Goal: Information Seeking & Learning: Learn about a topic

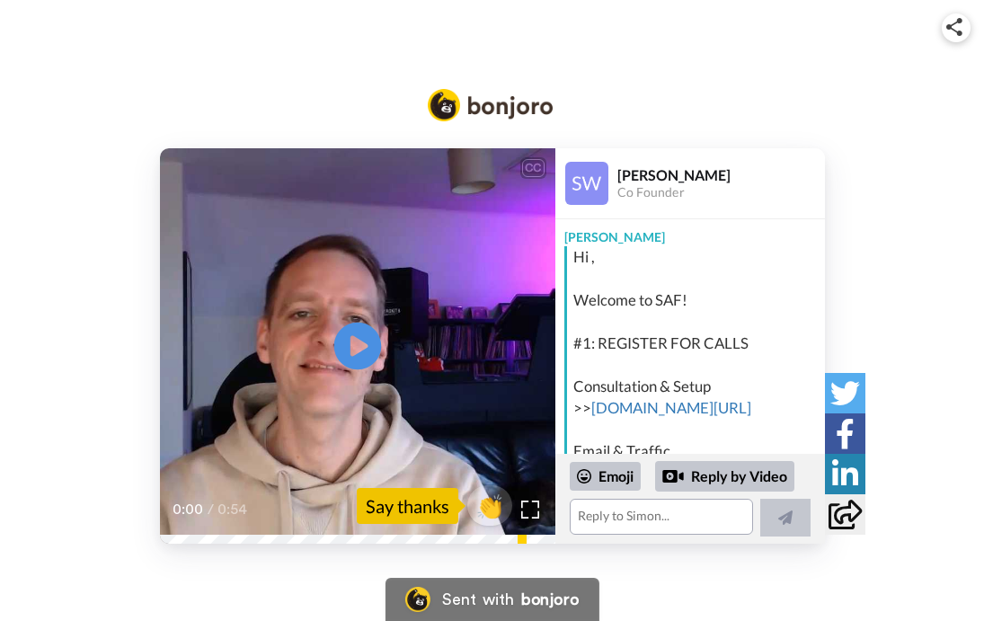
click at [356, 340] on icon "Play/Pause" at bounding box center [357, 346] width 48 height 85
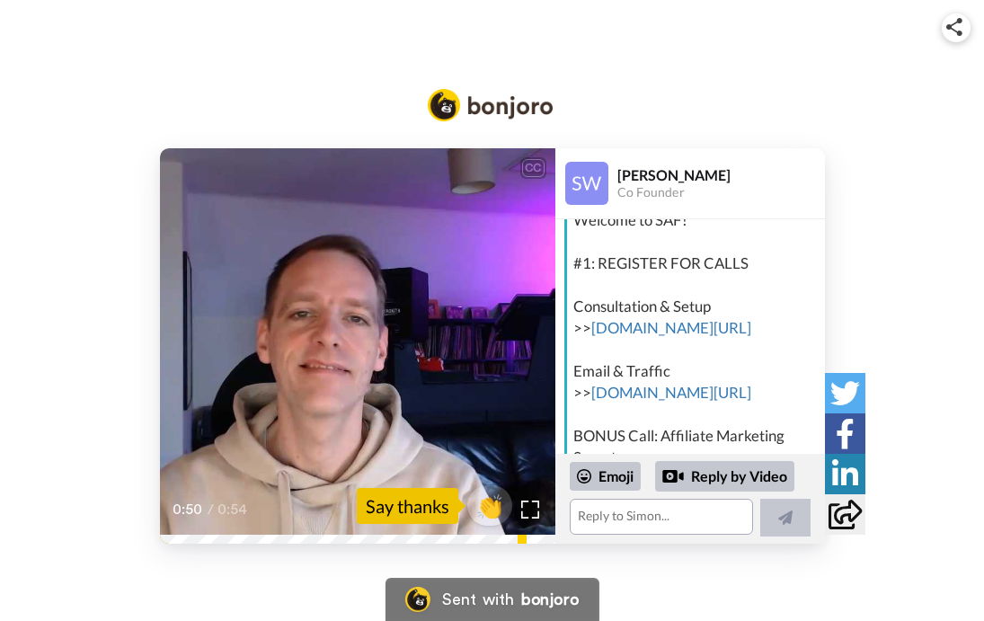
scroll to position [81, 0]
click at [657, 326] on link "[DOMAIN_NAME][URL]" at bounding box center [671, 326] width 160 height 19
click at [663, 395] on link "[DOMAIN_NAME][URL]" at bounding box center [671, 391] width 160 height 19
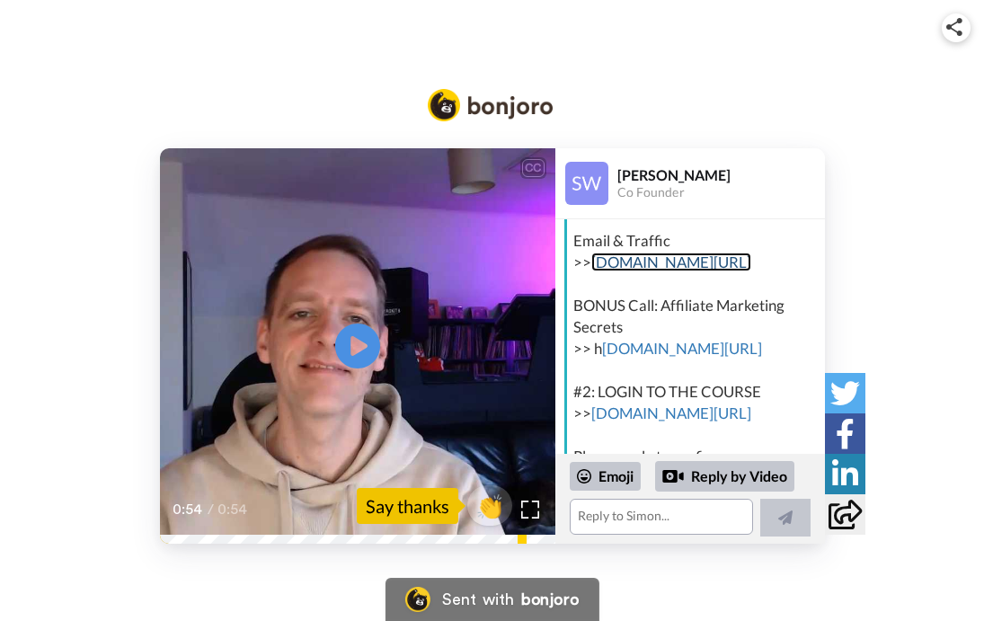
scroll to position [214, 0]
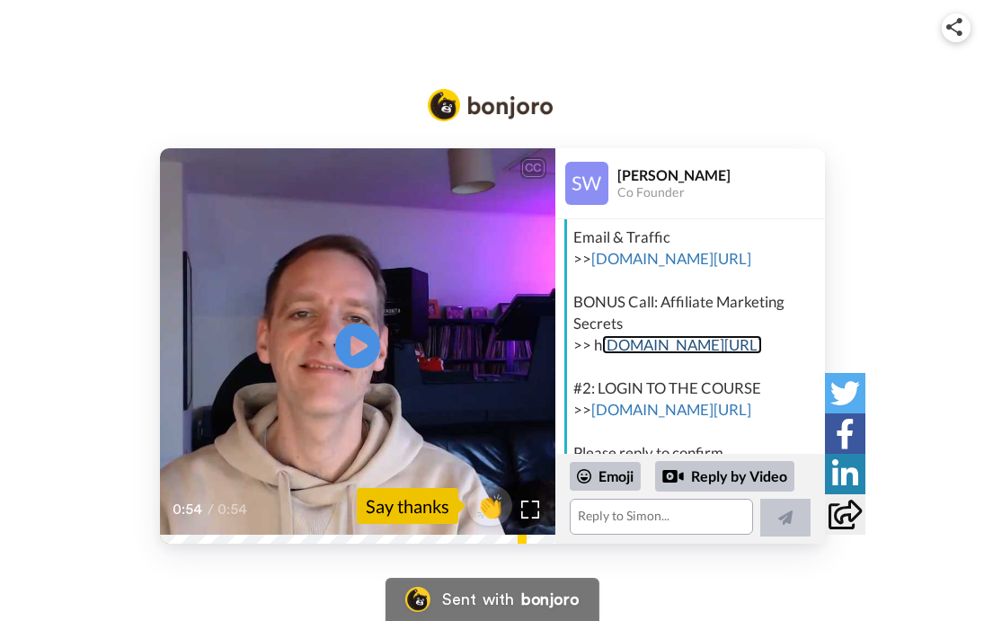
click at [667, 349] on link "[DOMAIN_NAME][URL]" at bounding box center [682, 344] width 160 height 19
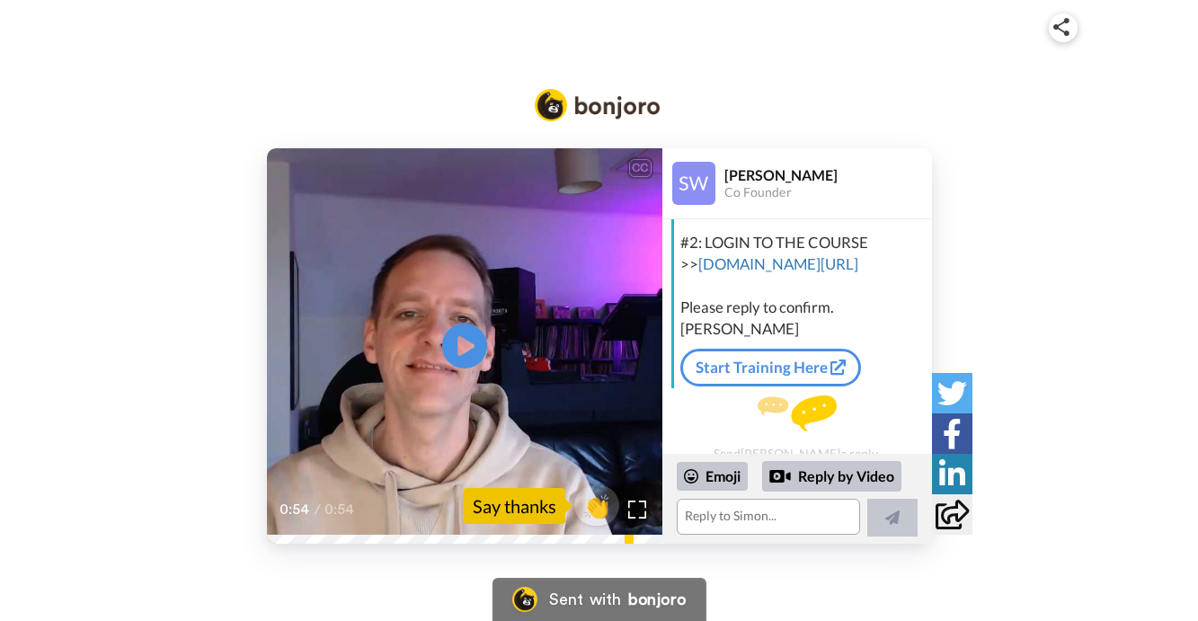
scroll to position [367, 0]
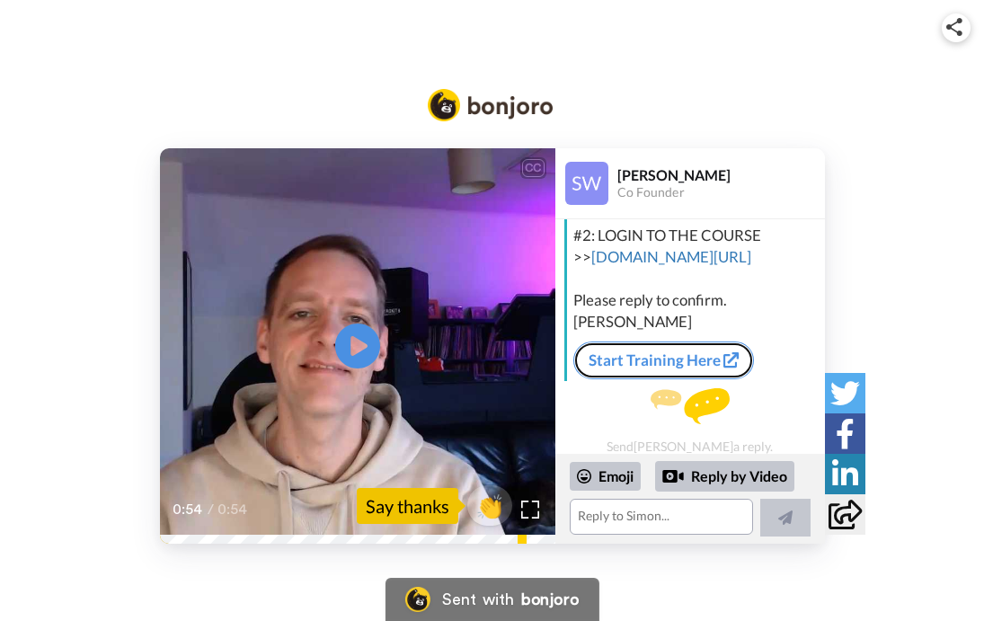
click at [719, 358] on link "Start Training Here" at bounding box center [663, 360] width 181 height 38
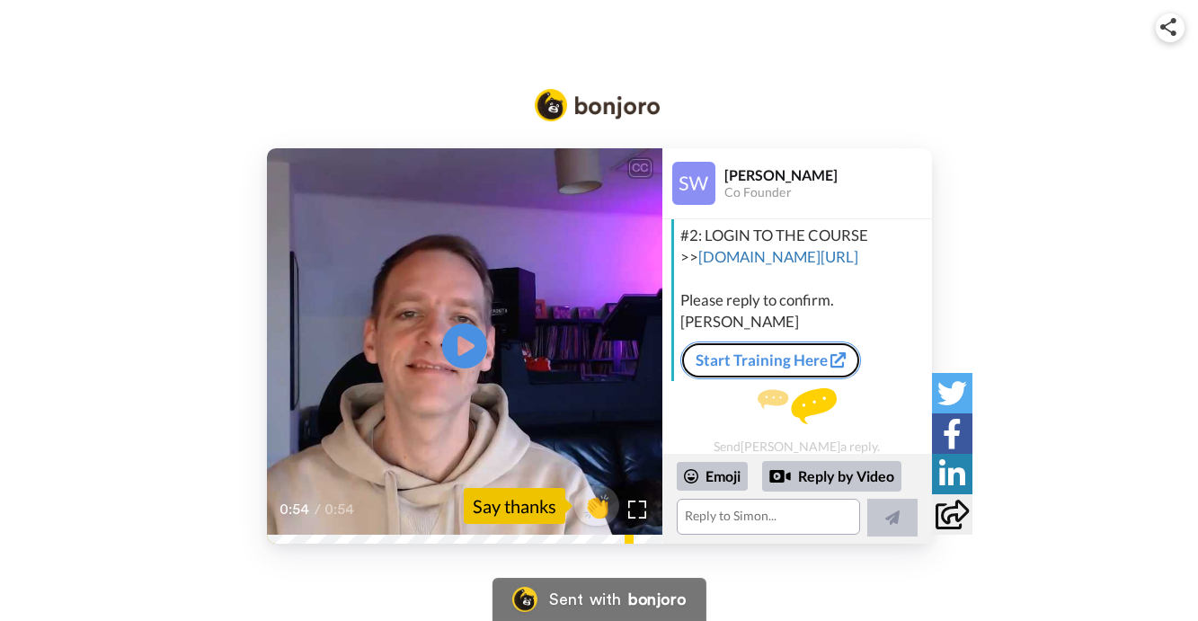
scroll to position [376, 0]
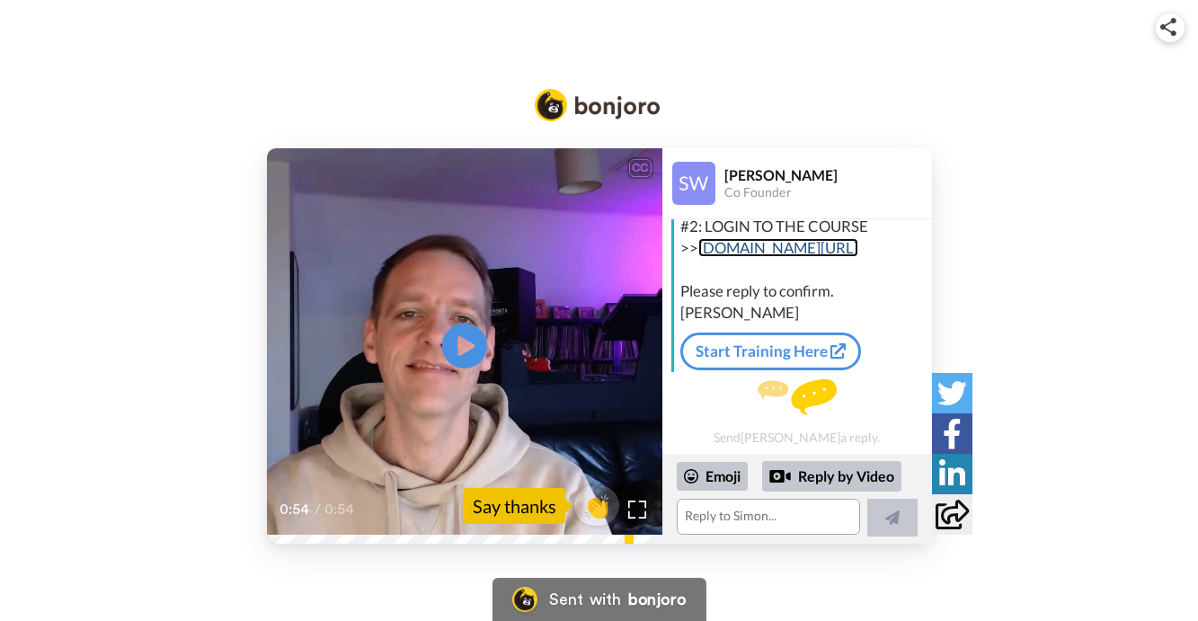
click at [762, 250] on link "[DOMAIN_NAME][URL]" at bounding box center [778, 247] width 160 height 19
click at [735, 243] on link "[DOMAIN_NAME][URL]" at bounding box center [778, 247] width 160 height 19
